Goal: Find contact information: Find contact information

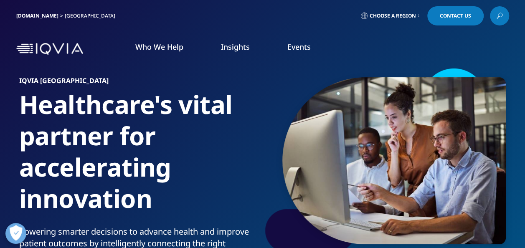
click at [495, 15] on link at bounding box center [499, 15] width 19 height 19
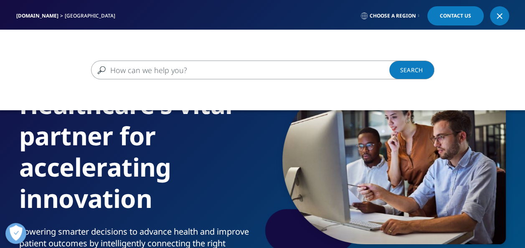
click at [125, 61] on input "Search" at bounding box center [250, 70] width 319 height 19
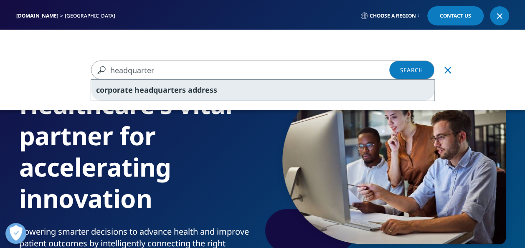
type input "headquarter"
click at [123, 93] on span "corporate" at bounding box center [114, 90] width 37 height 10
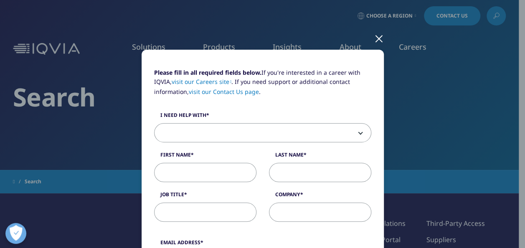
scroll to position [42, 0]
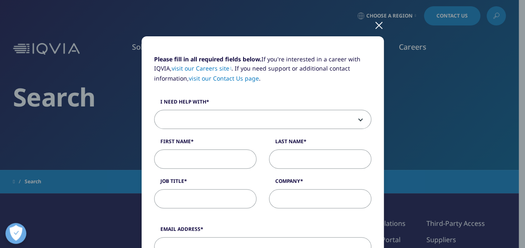
type input "corporate headquarters address"
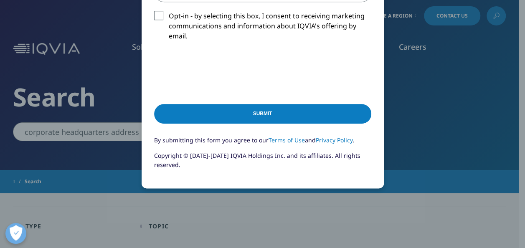
scroll to position [418, 0]
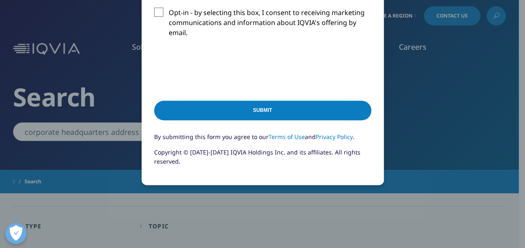
drag, startPoint x: 443, startPoint y: 145, endPoint x: 466, endPoint y: 55, distance: 92.5
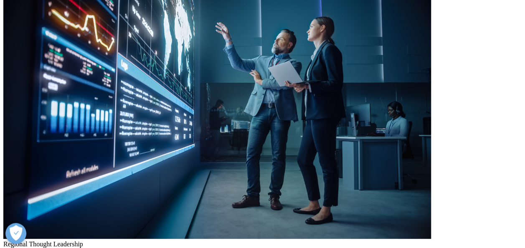
scroll to position [1922, 0]
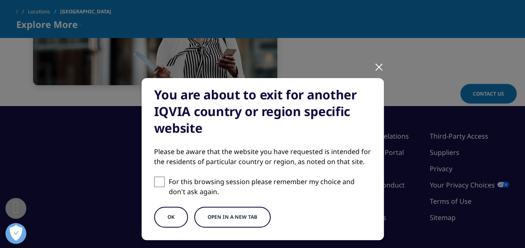
click at [168, 214] on button "OK" at bounding box center [171, 217] width 34 height 21
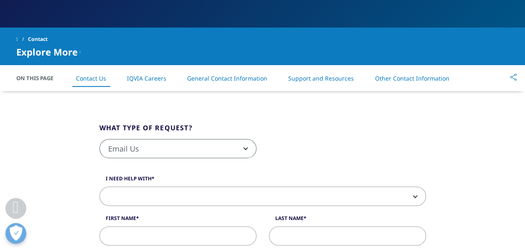
click at [397, 77] on link "Other Contact Information" at bounding box center [412, 78] width 74 height 8
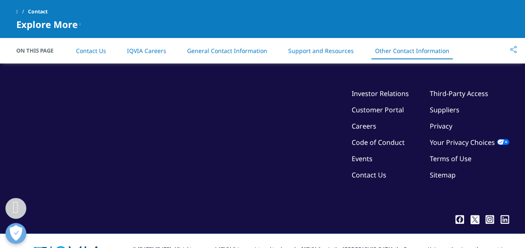
scroll to position [1464, 0]
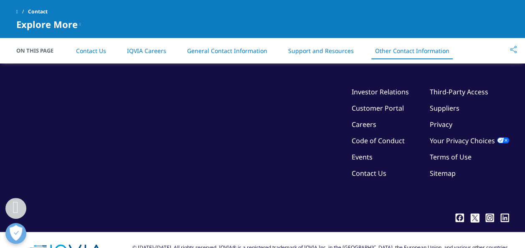
scroll to position [167, 0]
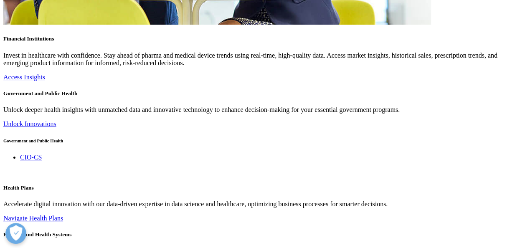
scroll to position [1880, 0]
